Goal: Navigation & Orientation: Find specific page/section

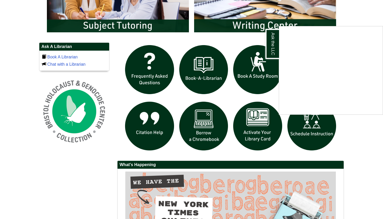
scroll to position [315, 0]
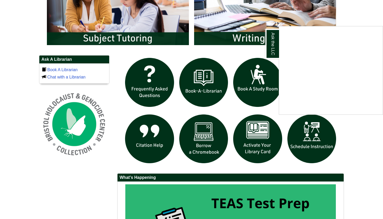
click at [375, 24] on body "Skip to Main Content Toggle navigation Home Access Services Access Services Pol…" at bounding box center [191, 12] width 383 height 654
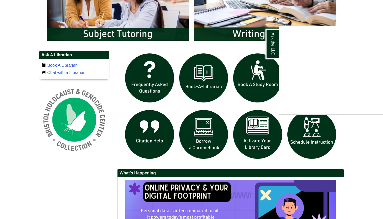
scroll to position [321, 0]
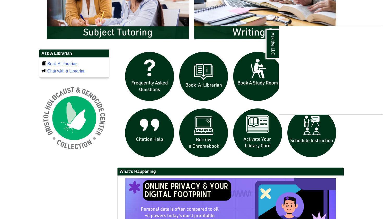
click at [372, 136] on body "Skip to Main Content Toggle navigation Home Access Services Access Services Pol…" at bounding box center [191, 6] width 383 height 654
click at [329, 25] on img "slideshow" at bounding box center [265, 1] width 147 height 79
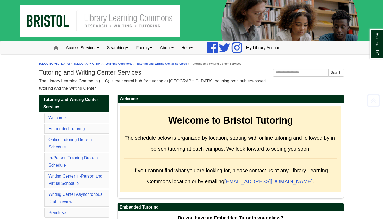
scroll to position [2725, 0]
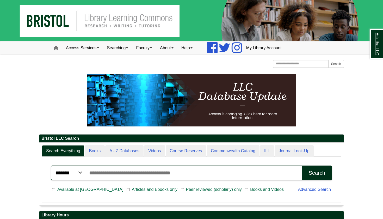
click at [381, 46] on link "Ask the LLC" at bounding box center [377, 44] width 14 height 30
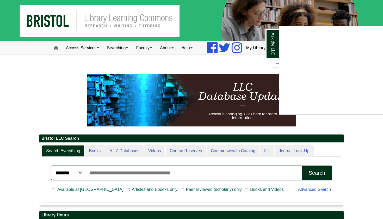
click at [273, 47] on link "Ask the LLC" at bounding box center [272, 44] width 14 height 30
